Goal: Register for event/course

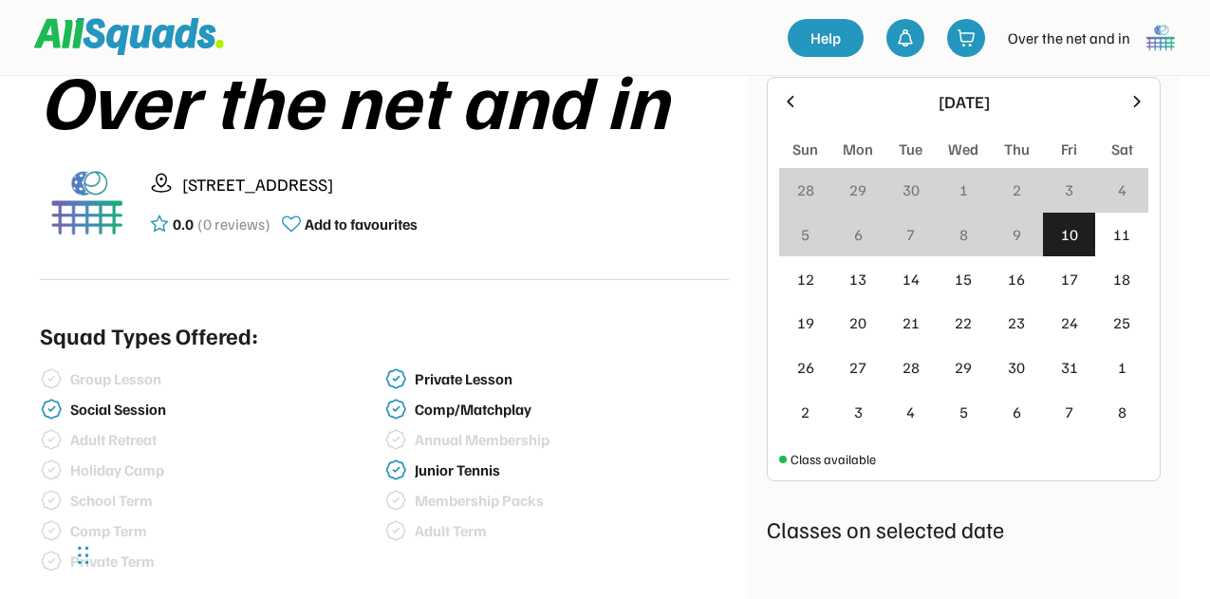
scroll to position [379, 0]
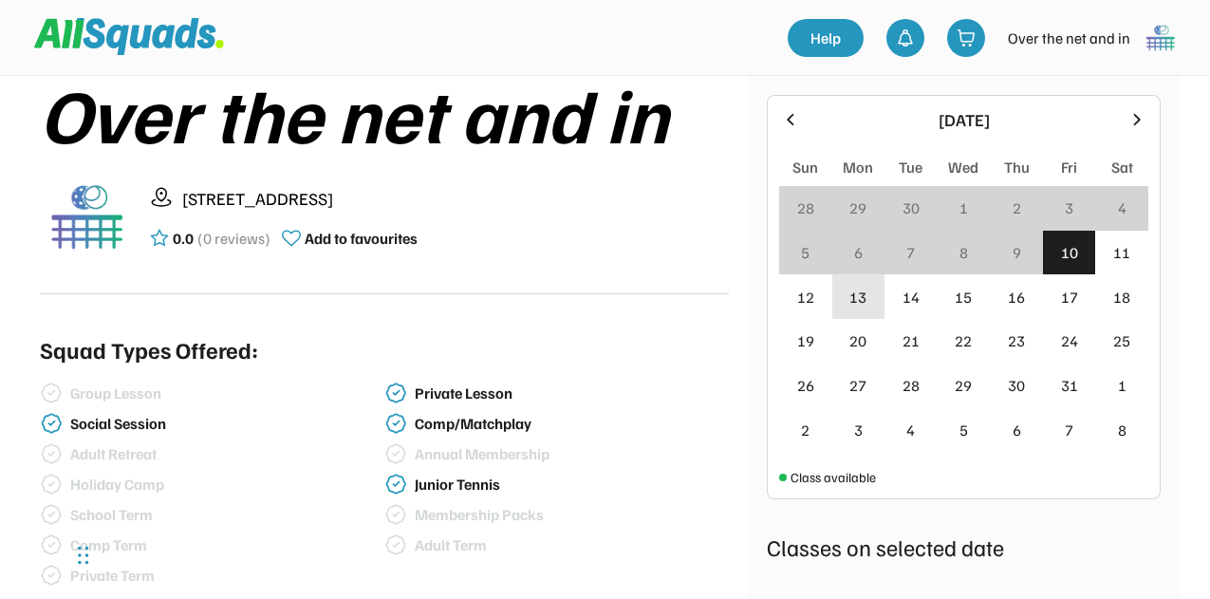
click at [858, 292] on div "13" at bounding box center [857, 297] width 17 height 23
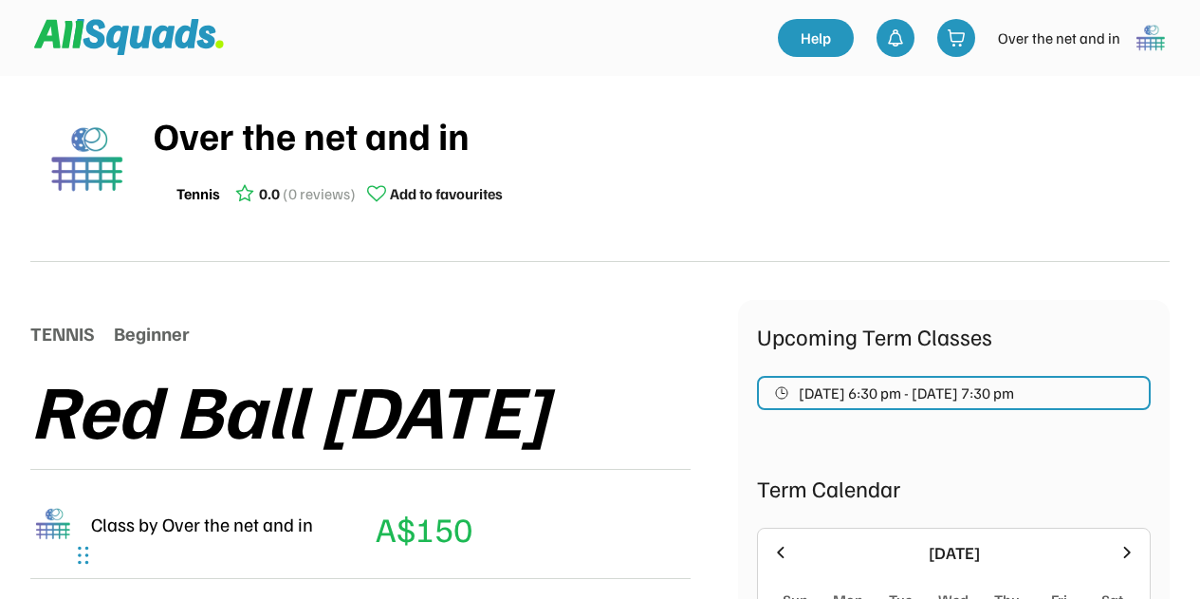
click at [269, 144] on div "Over the net and in" at bounding box center [662, 134] width 1016 height 57
click at [90, 152] on img at bounding box center [87, 159] width 95 height 95
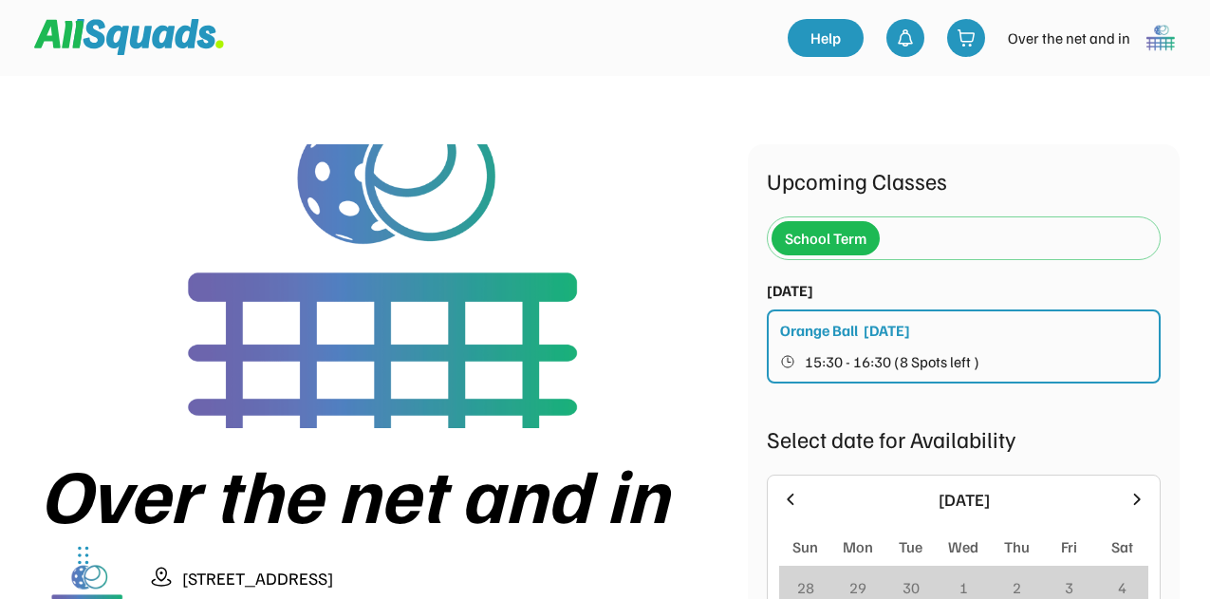
click at [896, 241] on div "School Term" at bounding box center [963, 238] width 384 height 42
click at [897, 236] on div "School Term" at bounding box center [963, 238] width 384 height 42
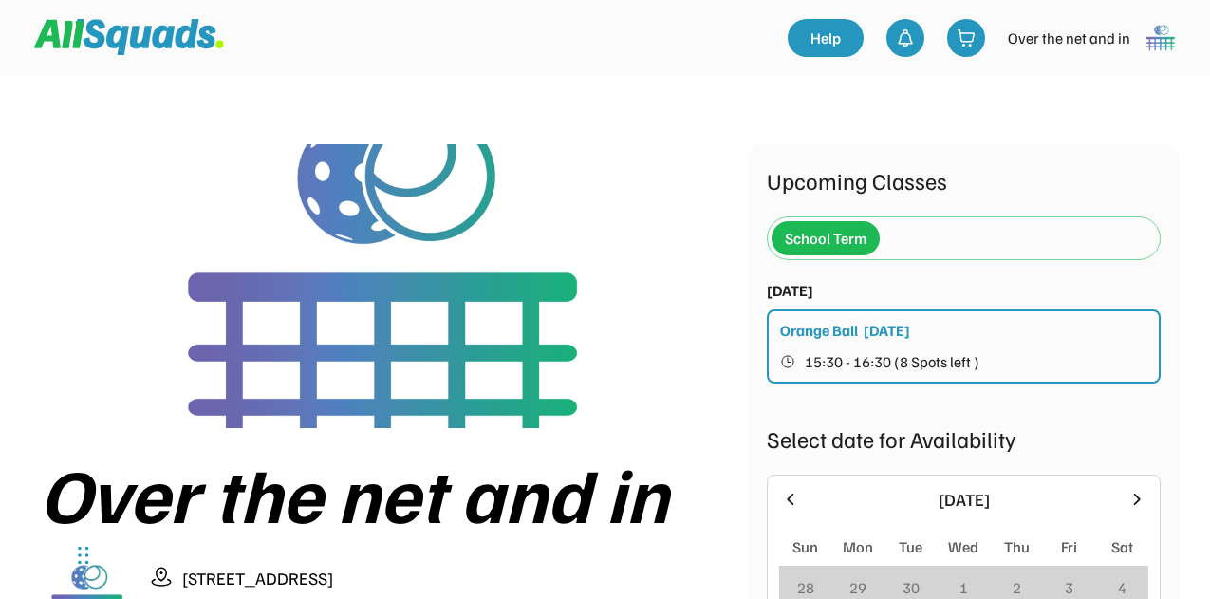
click at [897, 236] on div "School Term" at bounding box center [963, 238] width 384 height 42
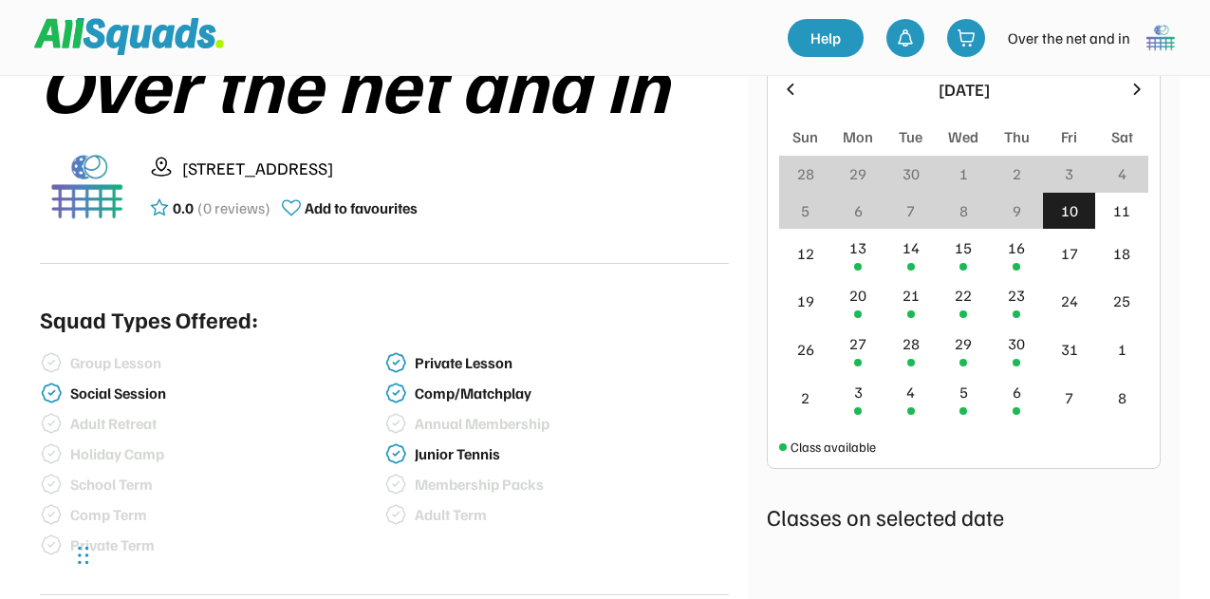
scroll to position [474, 0]
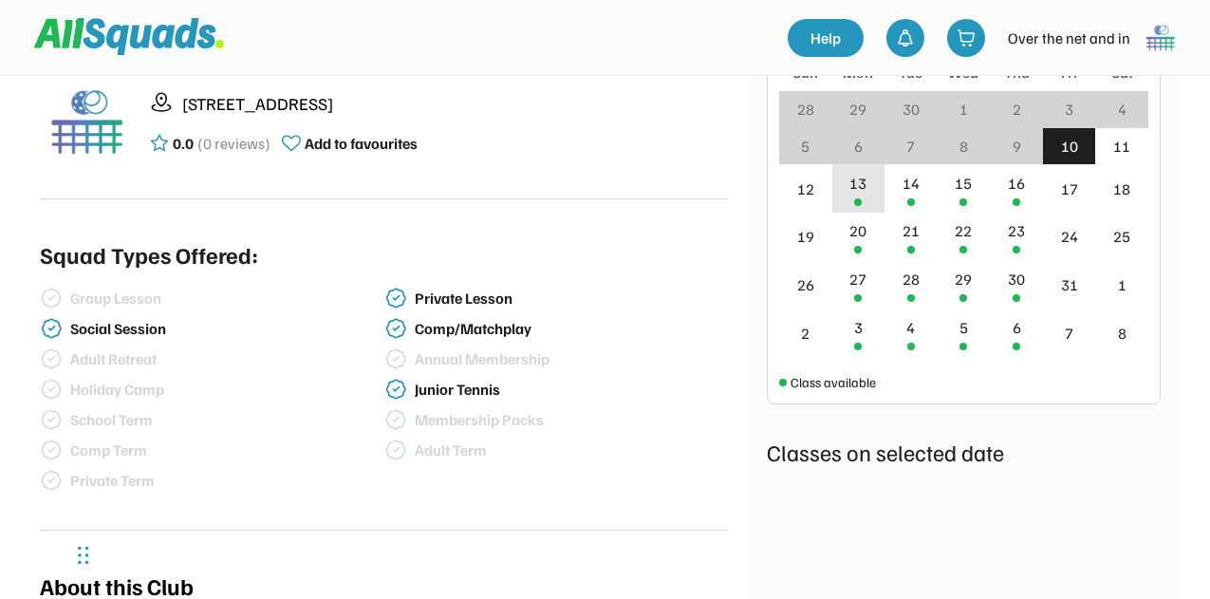
click at [857, 183] on div "13" at bounding box center [857, 183] width 17 height 23
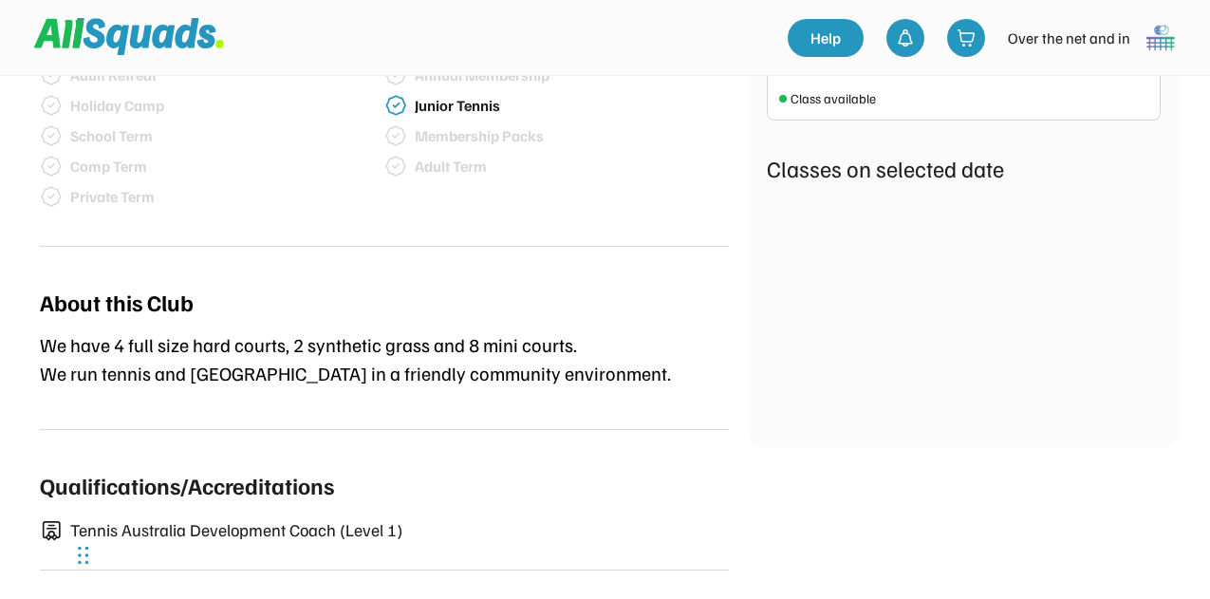
scroll to position [190, 0]
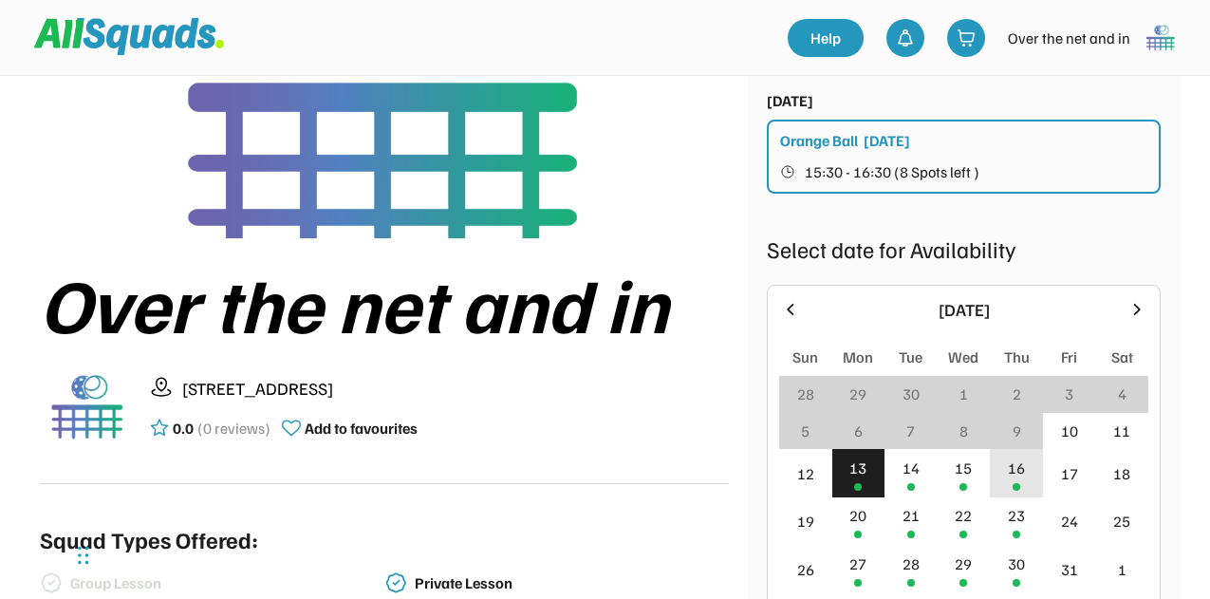
click at [1016, 462] on div "16" at bounding box center [1016, 467] width 17 height 23
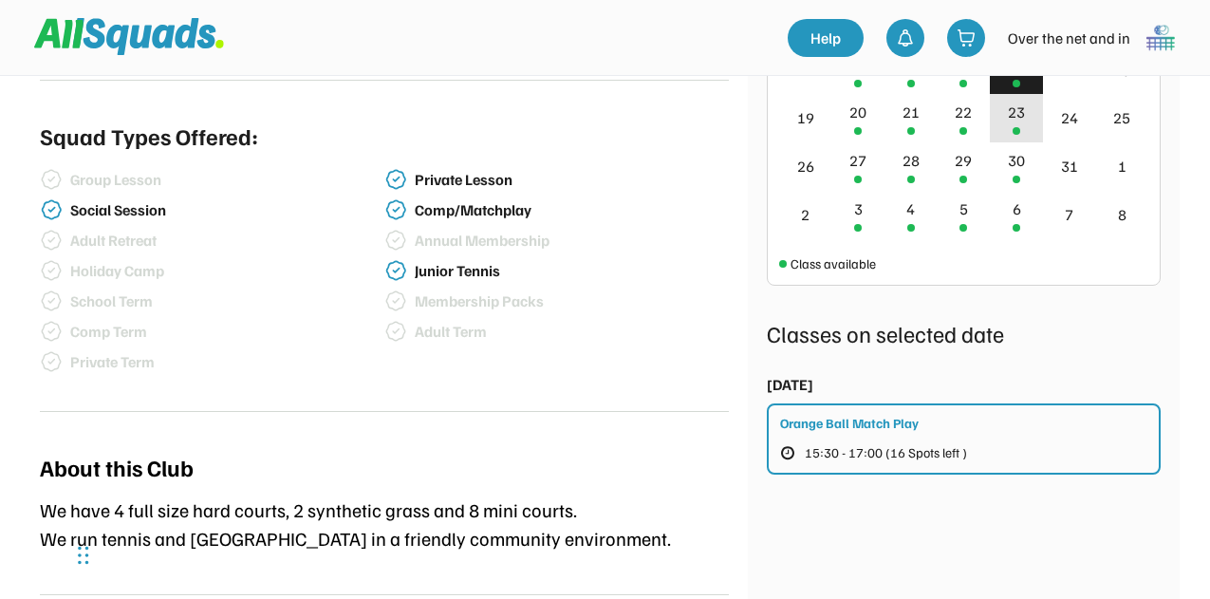
scroll to position [664, 0]
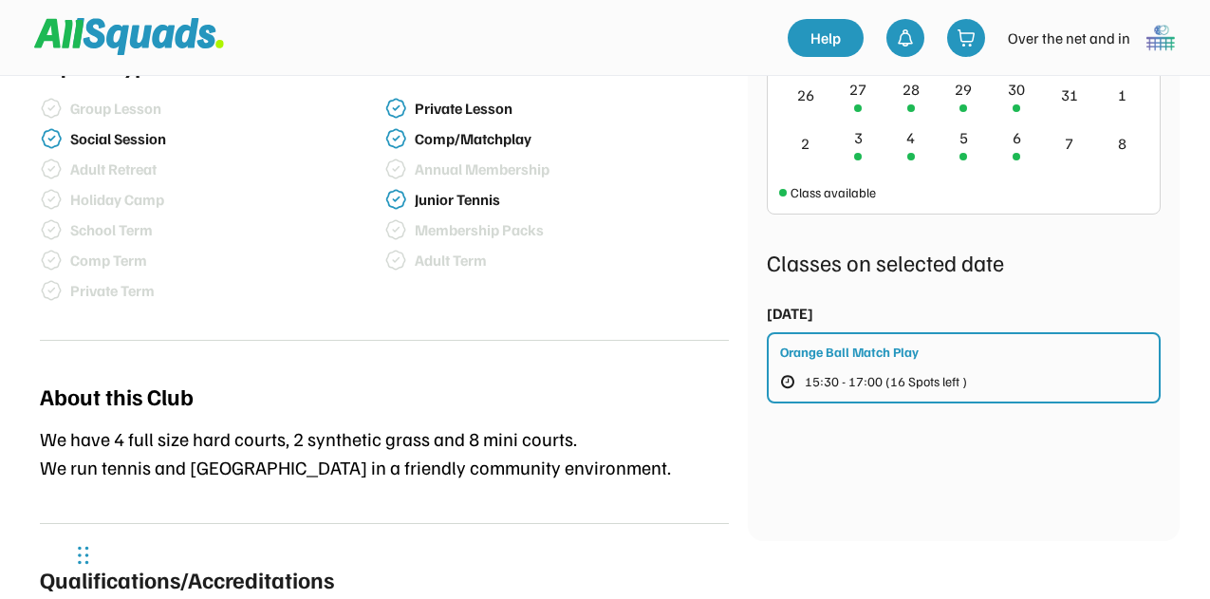
click at [990, 379] on button "15:30 - 17:00 (16 Spots left )" at bounding box center [888, 381] width 217 height 25
